Goal: Transaction & Acquisition: Purchase product/service

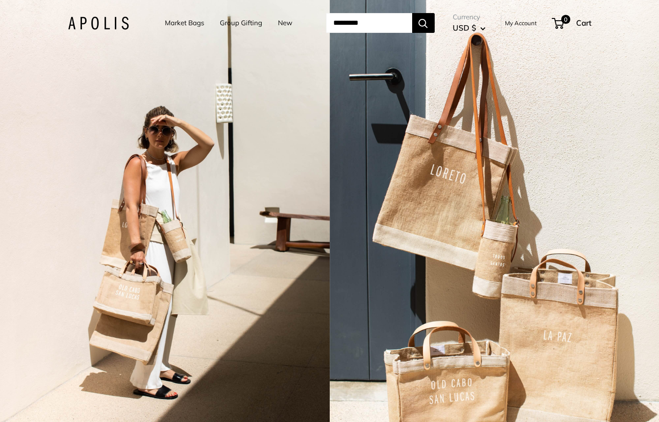
click at [168, 22] on link "Market Bags" at bounding box center [184, 23] width 39 height 13
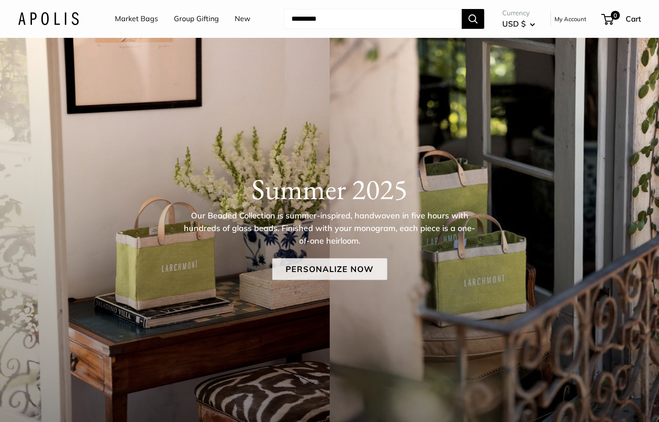
click at [341, 272] on link "Personalize Now" at bounding box center [329, 270] width 115 height 22
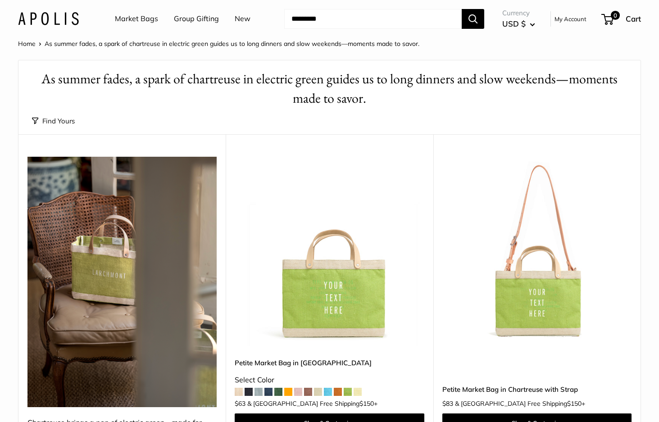
click at [0, 0] on img at bounding box center [0, 0] width 0 height 0
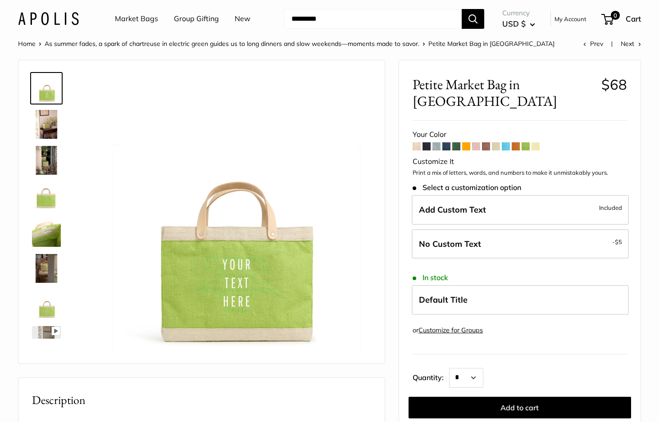
click at [517, 142] on span at bounding box center [516, 146] width 8 height 8
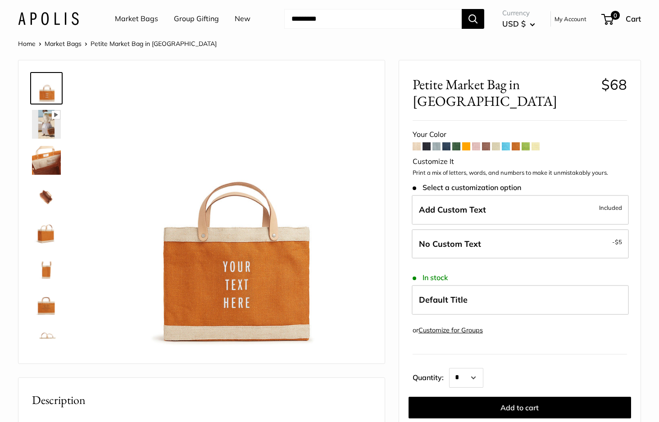
click at [41, 232] on img at bounding box center [46, 232] width 29 height 29
